Goal: Register for event/course

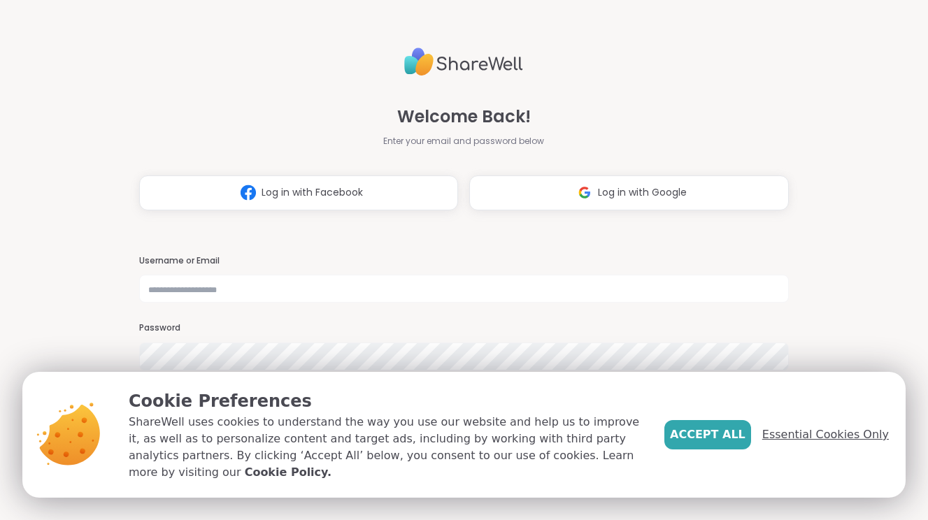
click at [842, 443] on span "Essential Cookies Only" at bounding box center [825, 434] width 127 height 17
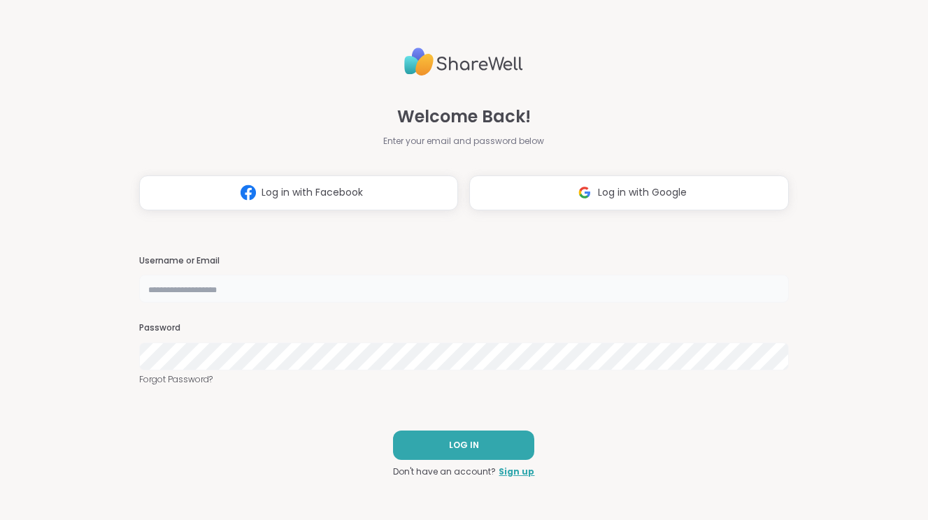
click at [297, 285] on input "text" at bounding box center [463, 289] width 649 height 28
type input "**********"
click at [315, 337] on div "Password" at bounding box center [463, 346] width 649 height 48
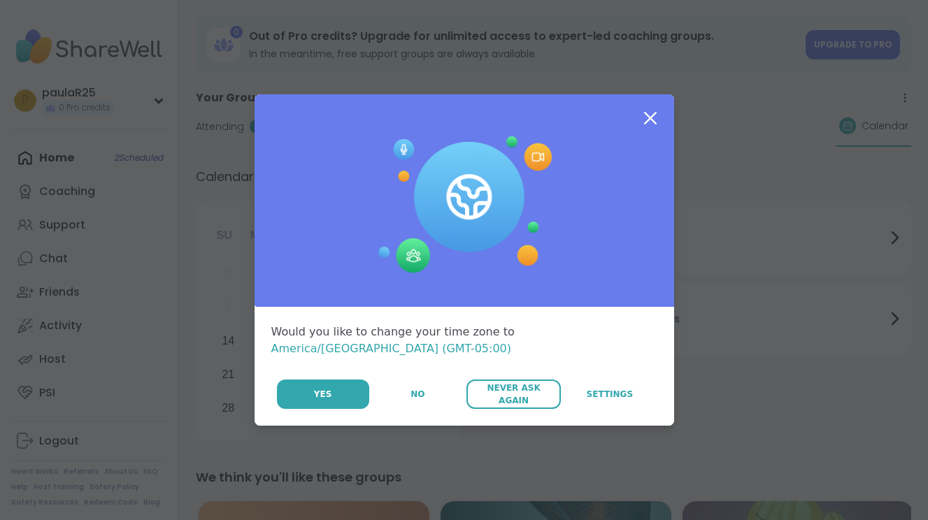
click at [487, 388] on span "Never Ask Again" at bounding box center [513, 394] width 80 height 25
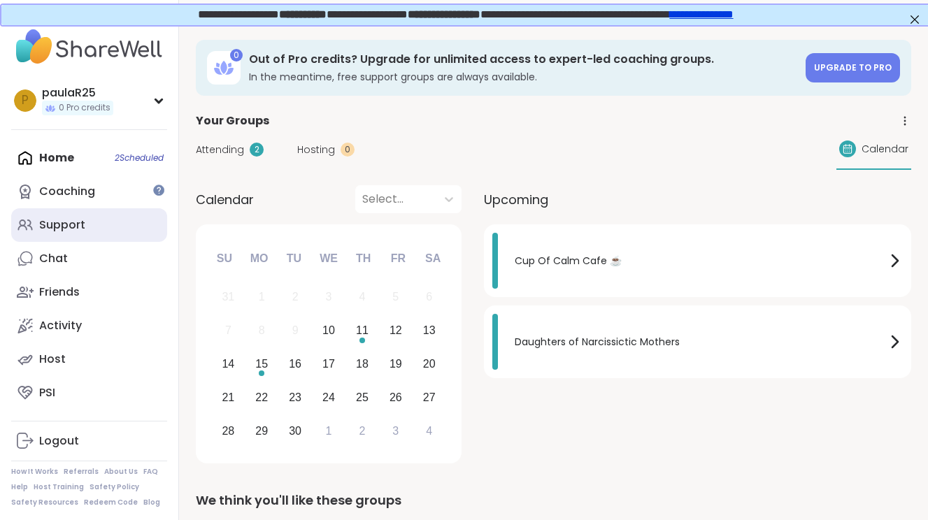
click at [117, 229] on link "Support" at bounding box center [89, 225] width 156 height 34
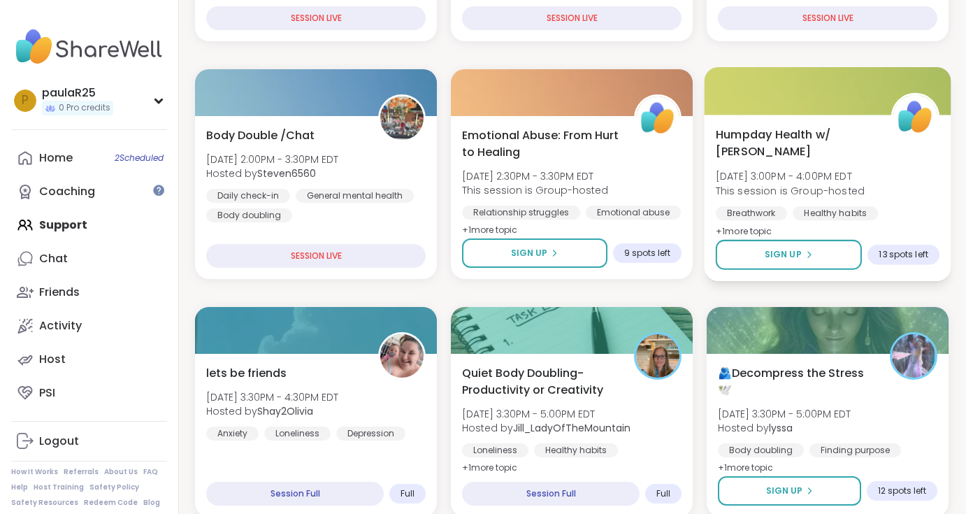
scroll to position [394, 1]
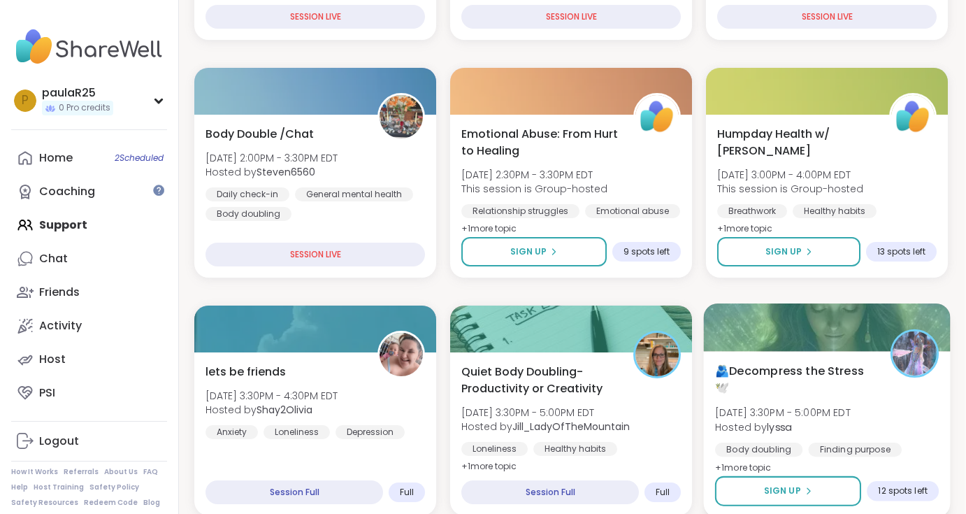
click at [798, 368] on span "🫂Decompress the Stress🕊️" at bounding box center [794, 379] width 159 height 34
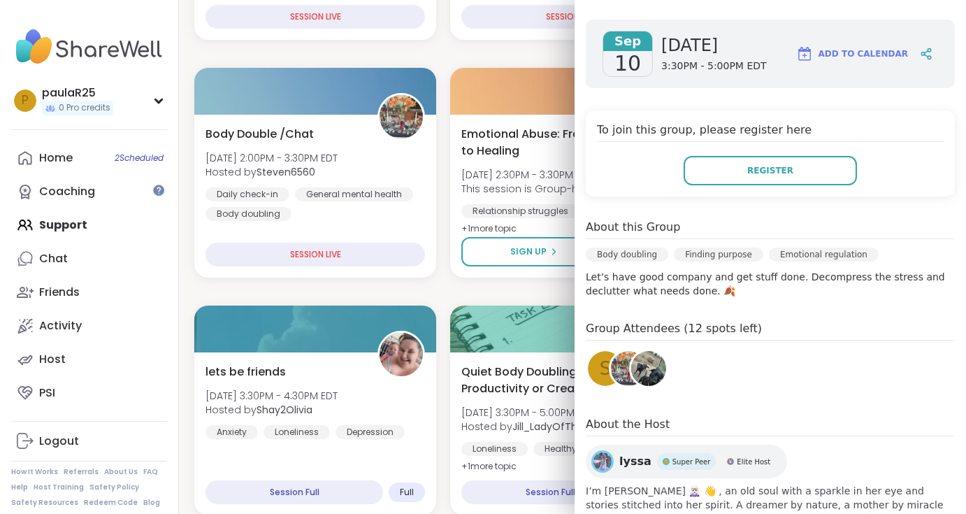
scroll to position [189, 0]
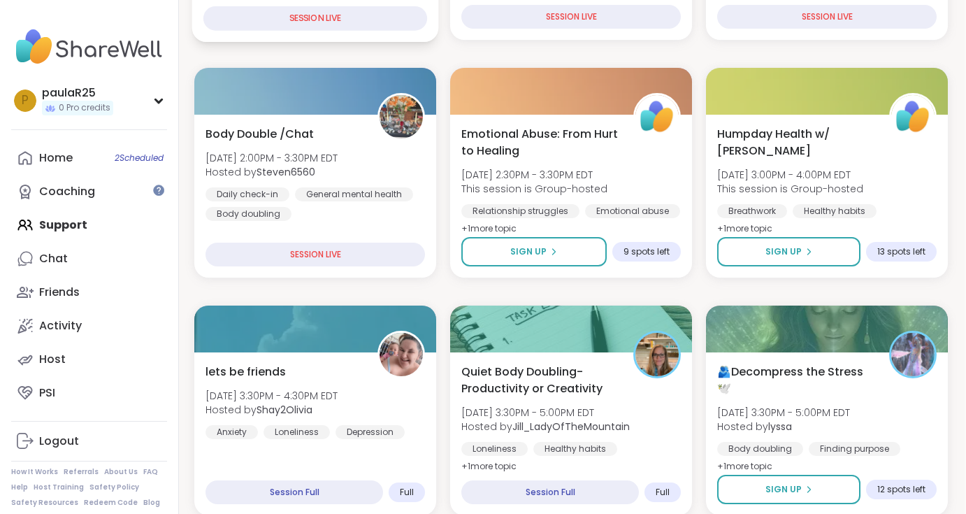
scroll to position [0, 0]
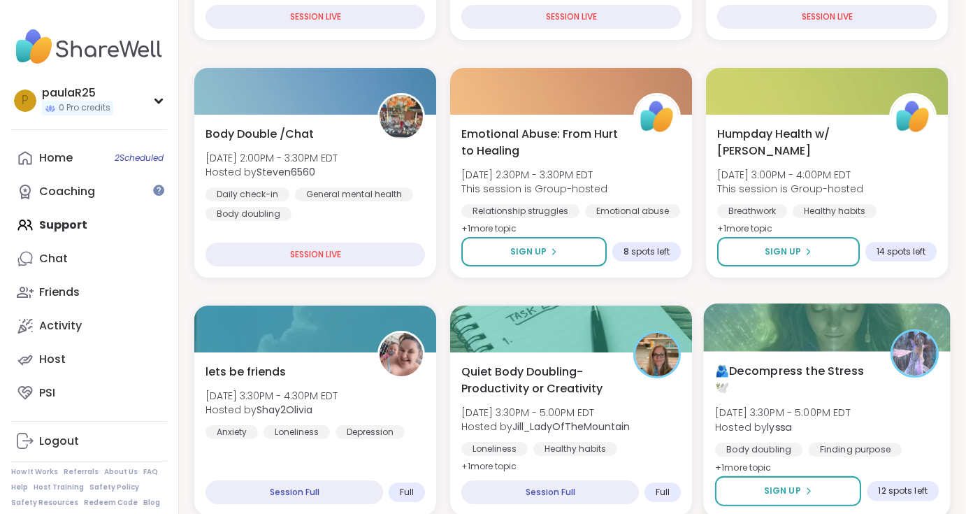
click at [798, 380] on span "🫂Decompress the Stress🕊️" at bounding box center [794, 379] width 159 height 34
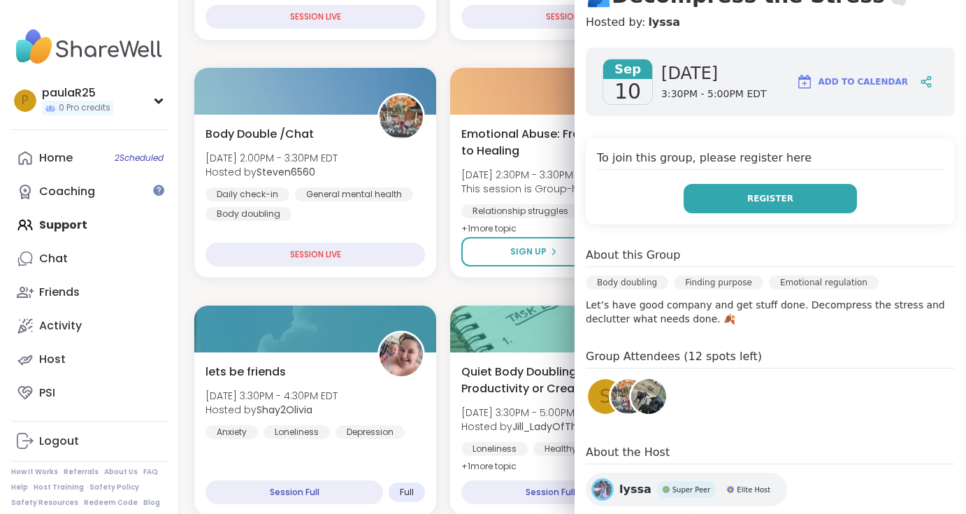
scroll to position [161, 0]
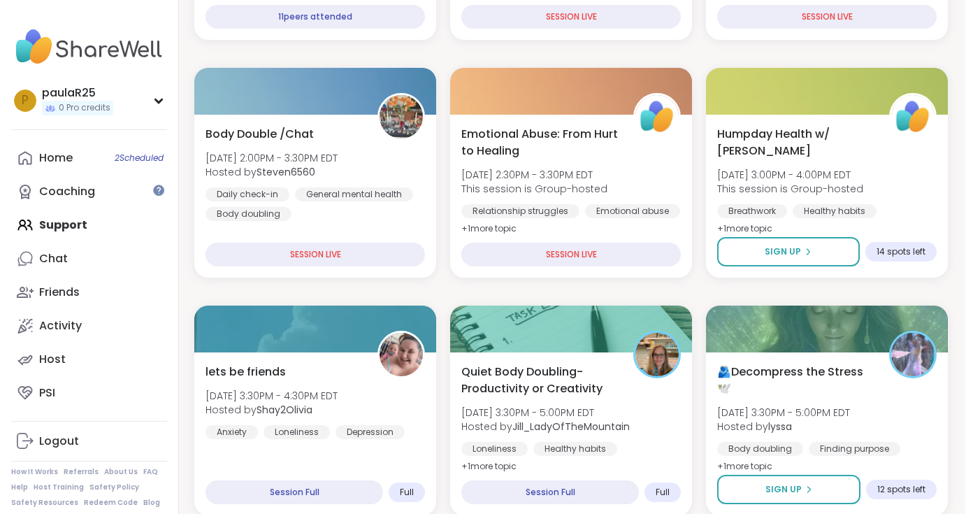
click at [88, 219] on div "Home 2 Scheduled Coaching Support Chat Friends Activity Host PSI" at bounding box center [89, 275] width 156 height 268
